Goal: Task Accomplishment & Management: Complete application form

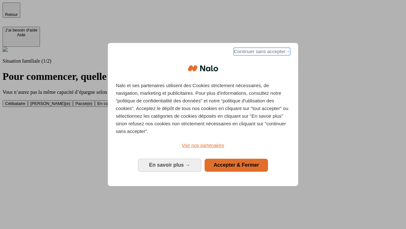
click at [262, 52] on span "Continuer sans accepter →" at bounding box center [262, 52] width 56 height 8
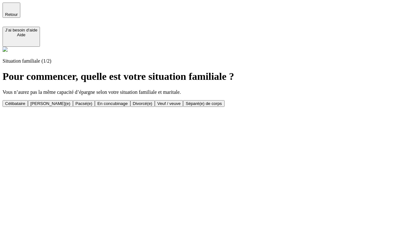
click at [181, 106] on div "Veuf / veuve" at bounding box center [168, 103] width 23 height 5
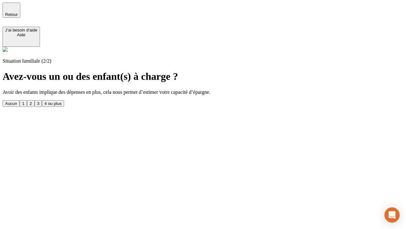
click at [24, 101] on div "1" at bounding box center [23, 103] width 2 height 5
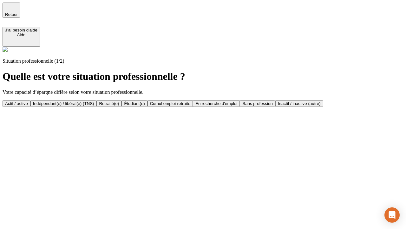
click at [119, 103] on div "Retraité(e)" at bounding box center [109, 103] width 20 height 5
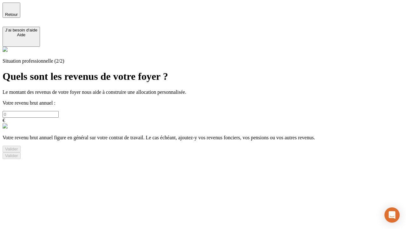
click at [59, 111] on input "text" at bounding box center [31, 114] width 56 height 7
type input "30 000"
click at [18, 151] on div "Valider" at bounding box center [11, 148] width 13 height 5
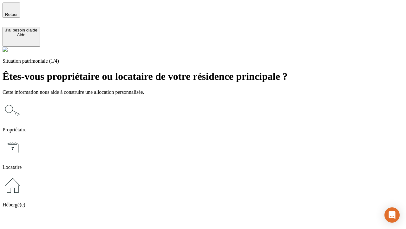
click at [23, 137] on icon at bounding box center [13, 147] width 20 height 20
type input "1 000"
click at [23, 137] on icon at bounding box center [13, 147] width 20 height 20
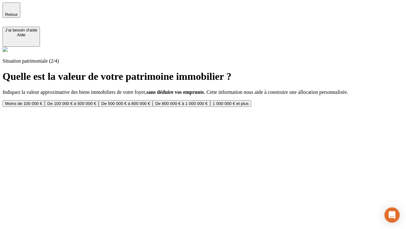
click at [42, 101] on div "Moins de 100 000 €" at bounding box center [23, 103] width 37 height 5
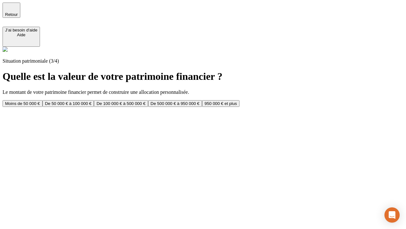
click at [40, 101] on div "Moins de 50 000 €" at bounding box center [22, 103] width 35 height 5
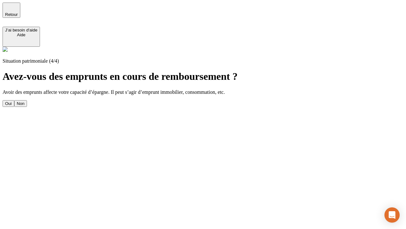
click at [24, 101] on div "Non" at bounding box center [21, 103] width 8 height 5
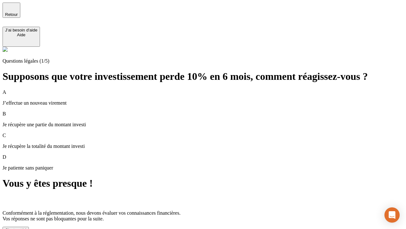
click at [26, 227] on div "C'est noté !" at bounding box center [15, 229] width 21 height 5
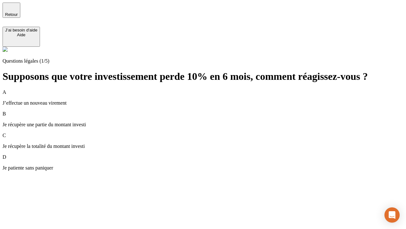
click at [211, 122] on p "Je récupère une partie du montant investi" at bounding box center [203, 125] width 401 height 6
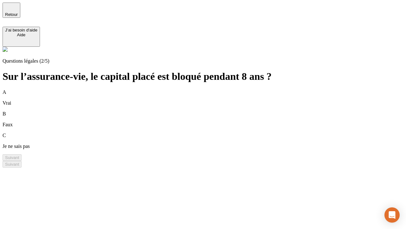
click at [211, 111] on div "B Faux" at bounding box center [203, 119] width 401 height 17
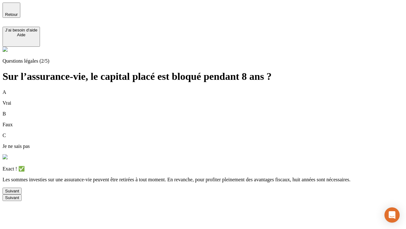
click at [19, 193] on div "Suivant" at bounding box center [12, 190] width 14 height 5
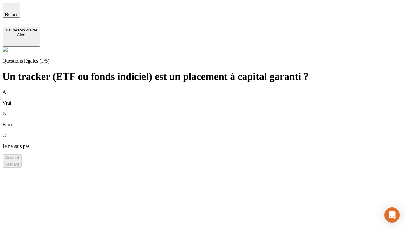
click at [211, 111] on div "B Faux" at bounding box center [203, 119] width 401 height 17
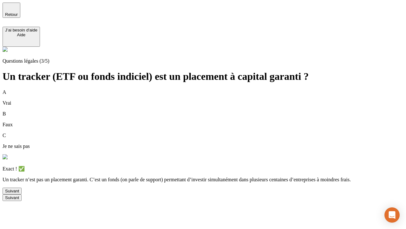
click at [19, 193] on div "Suivant" at bounding box center [12, 190] width 14 height 5
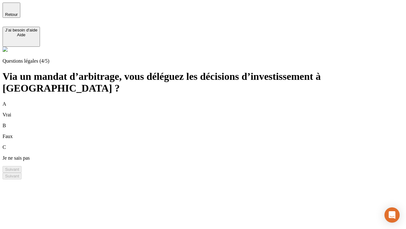
click at [211, 101] on div "A Vrai" at bounding box center [203, 109] width 401 height 17
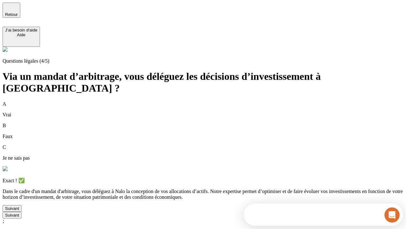
click at [19, 210] on div "Suivant" at bounding box center [12, 208] width 14 height 5
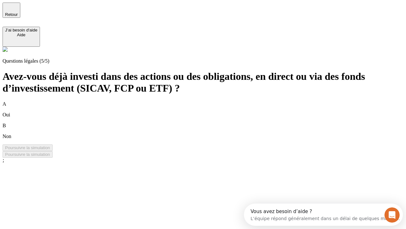
click at [211, 101] on div "A Oui" at bounding box center [203, 109] width 401 height 17
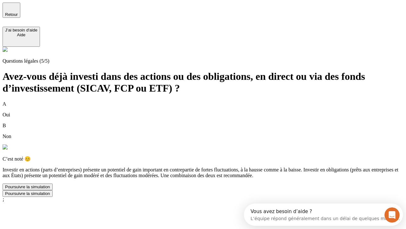
click at [50, 189] on div "Poursuivre la simulation" at bounding box center [27, 186] width 45 height 5
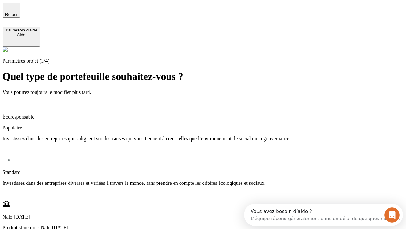
click at [211, 136] on p "Investissez dans des entreprises qui s'alignent sur des causes qui vous tiennen…" at bounding box center [203, 139] width 401 height 6
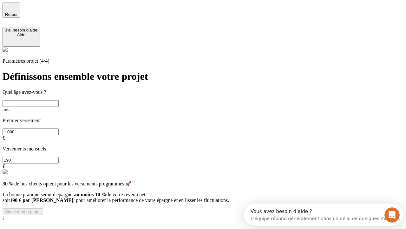
click at [59, 100] on input "text" at bounding box center [31, 103] width 56 height 7
type input "65"
click at [59, 128] on input "1 000" at bounding box center [31, 131] width 56 height 7
type input "10 000"
click at [59, 156] on input "190" at bounding box center [31, 159] width 56 height 7
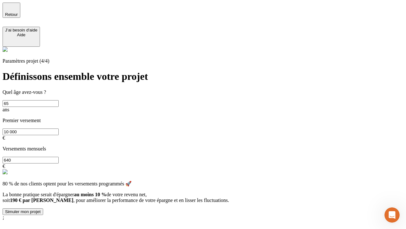
type input "640"
click at [41, 209] on div "Simuler mon projet" at bounding box center [23, 211] width 36 height 5
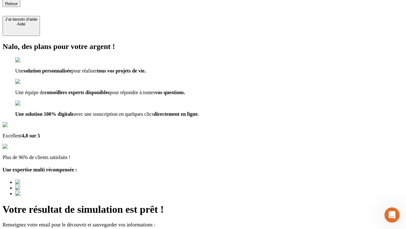
type input "[EMAIL_ADDRESS][DOMAIN_NAME]"
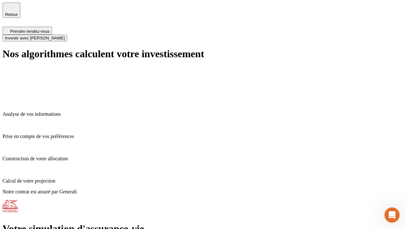
scroll to position [3, 0]
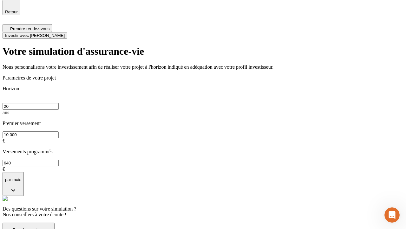
click at [65, 33] on span "Investir avec [PERSON_NAME]" at bounding box center [35, 35] width 60 height 5
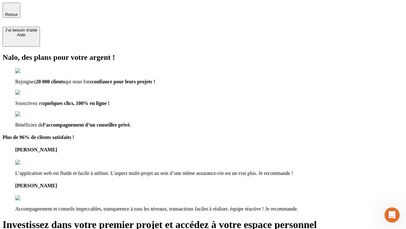
type input "[EMAIL_ADDRESS][DOMAIN_NAME]"
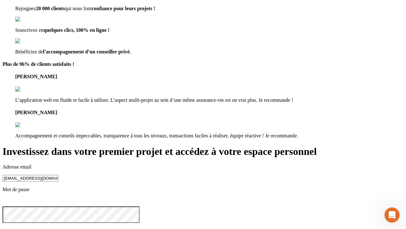
scroll to position [6, 0]
